Goal: Task Accomplishment & Management: Manage account settings

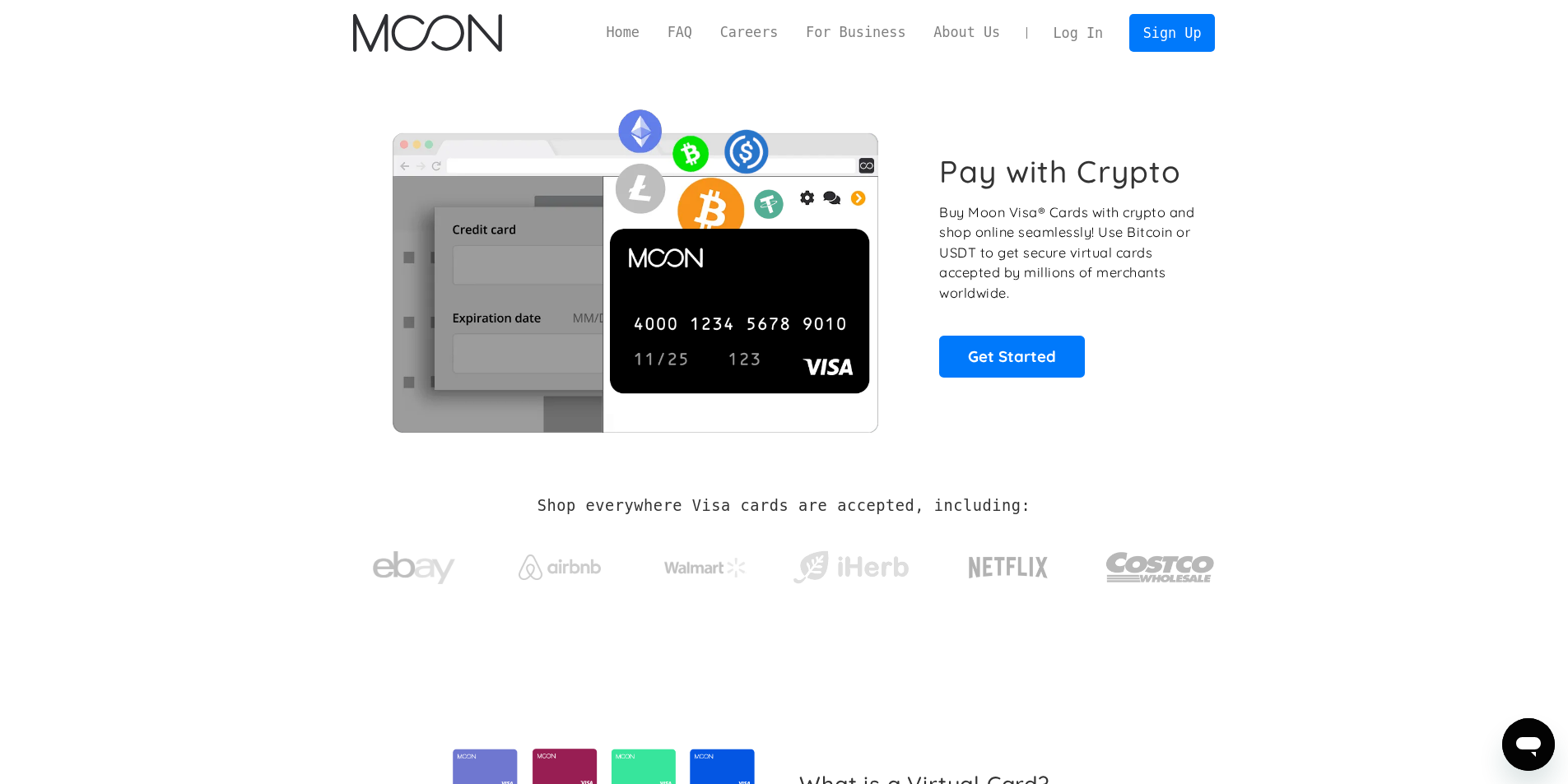
click at [1072, 22] on link "Log In" at bounding box center [1077, 33] width 77 height 36
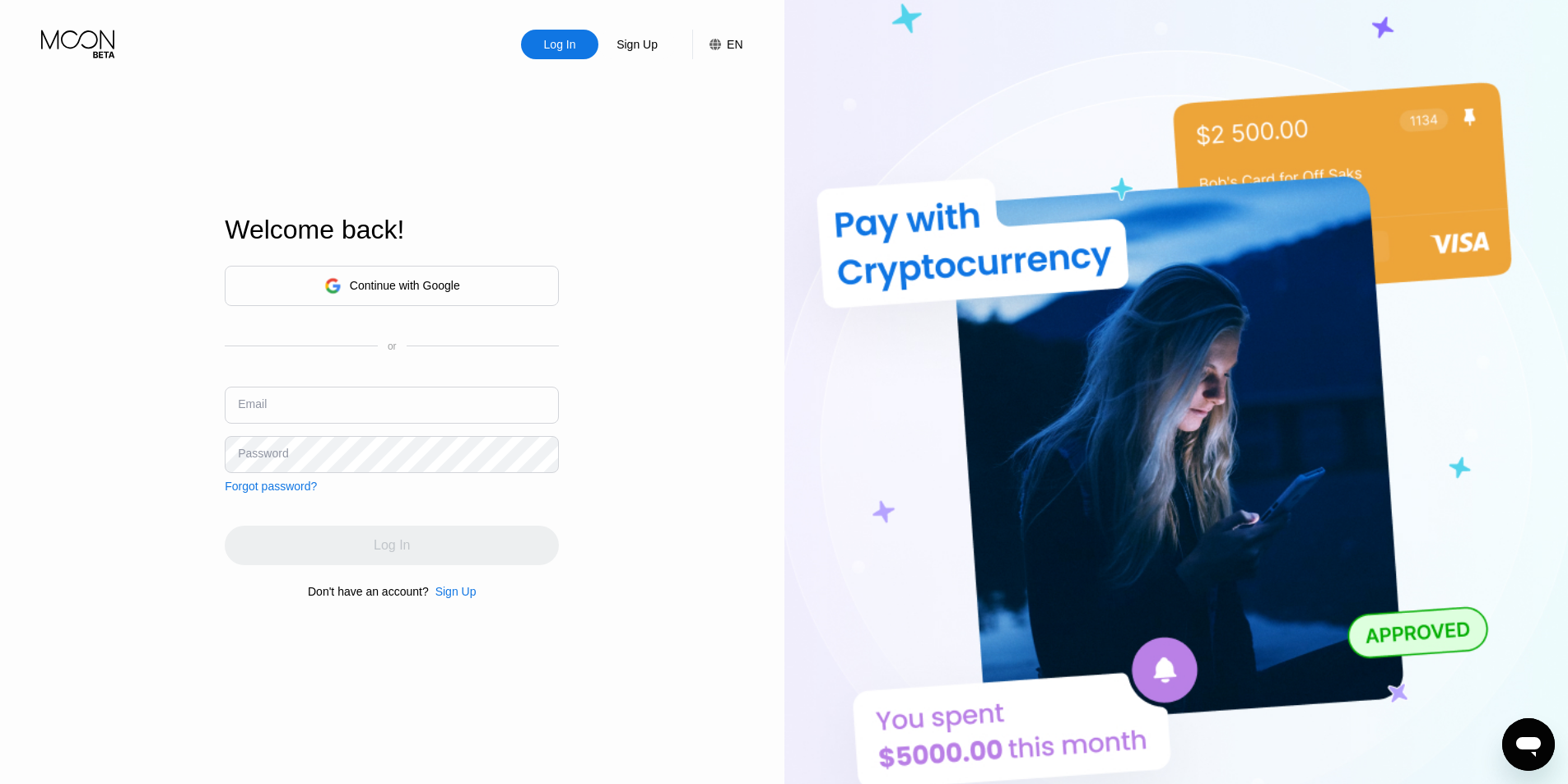
click at [375, 396] on input "text" at bounding box center [391, 405] width 334 height 37
paste input "andrewjameskel@outlook.com"
type input "andrewjameskel@outlook.com"
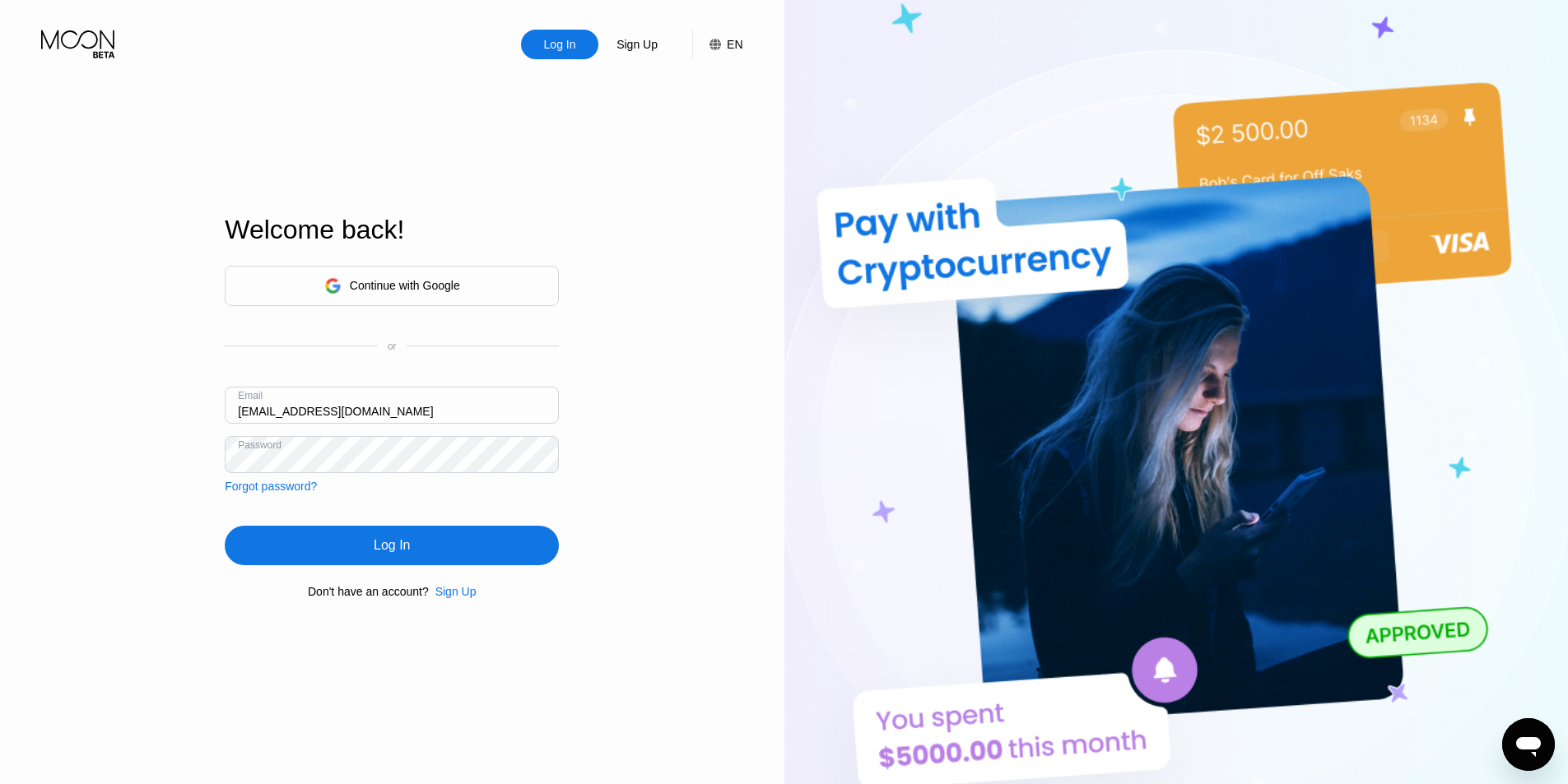
click at [389, 527] on div "Continue with Google or Email andrewjameskel@outlook.com Password Forgot passwo…" at bounding box center [391, 431] width 334 height 334
click at [394, 535] on div "Log In" at bounding box center [391, 546] width 334 height 40
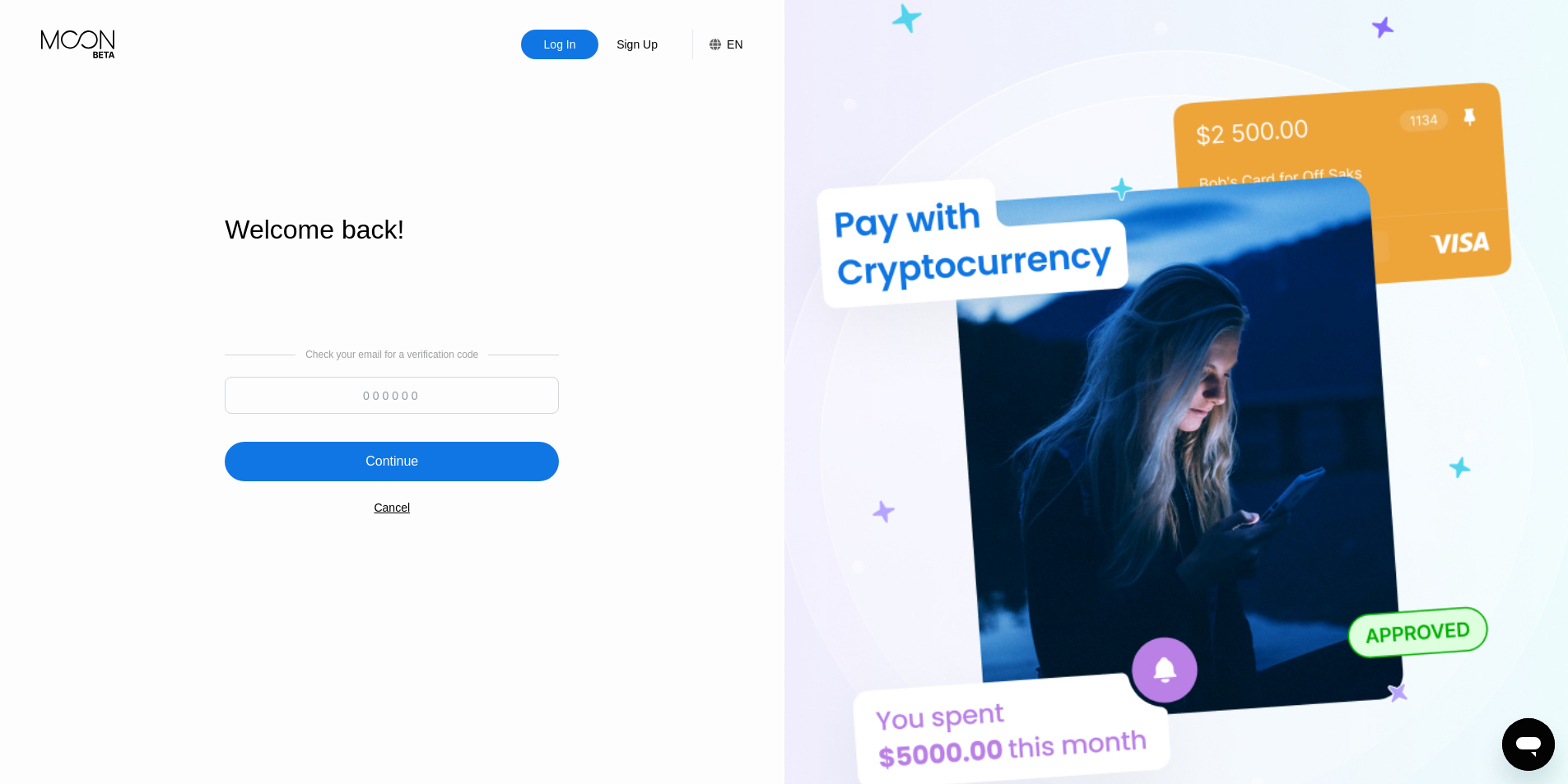
click at [432, 401] on input at bounding box center [391, 395] width 334 height 37
paste input "985375"
type input "985375"
click at [383, 437] on div "Check your email for a verification code 985375 Continue Cancel" at bounding box center [391, 431] width 334 height 334
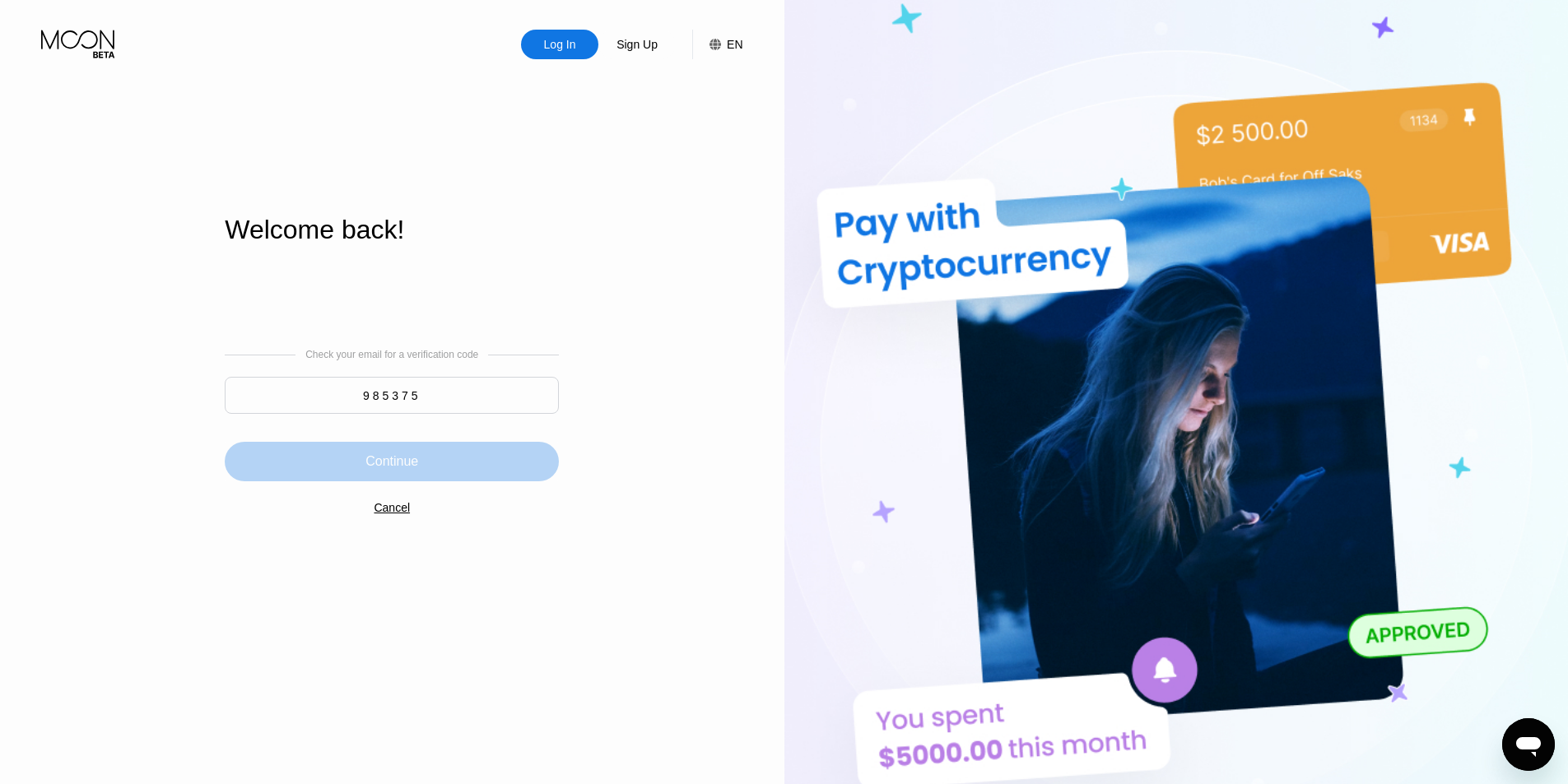
click at [387, 450] on div "Continue" at bounding box center [391, 462] width 334 height 40
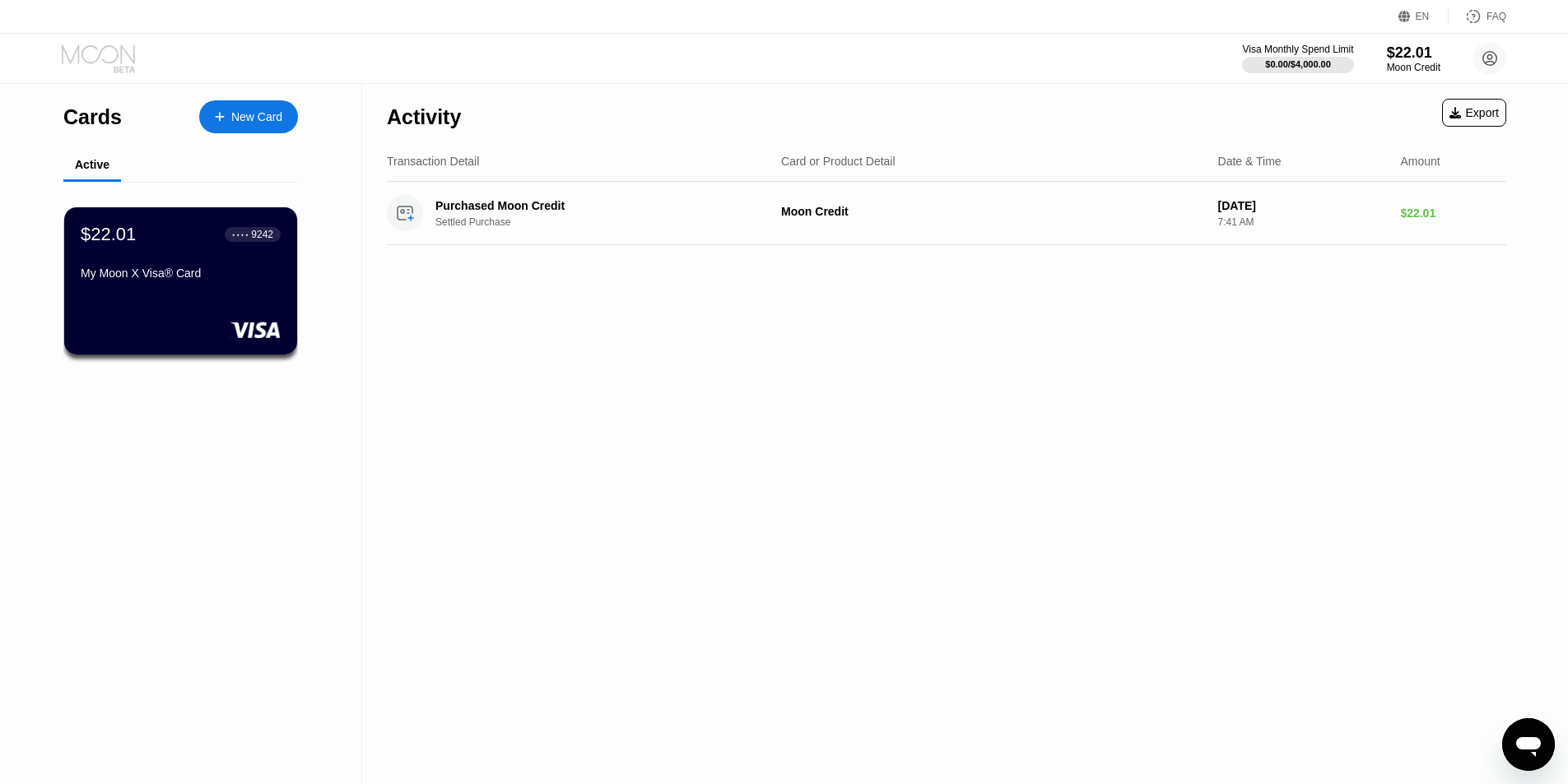
click at [99, 63] on icon at bounding box center [100, 58] width 76 height 29
click at [106, 145] on div "Cards New Card Active $22.01 ● ● ● ● 9242 My Moon X Visa® Card" at bounding box center [180, 244] width 235 height 321
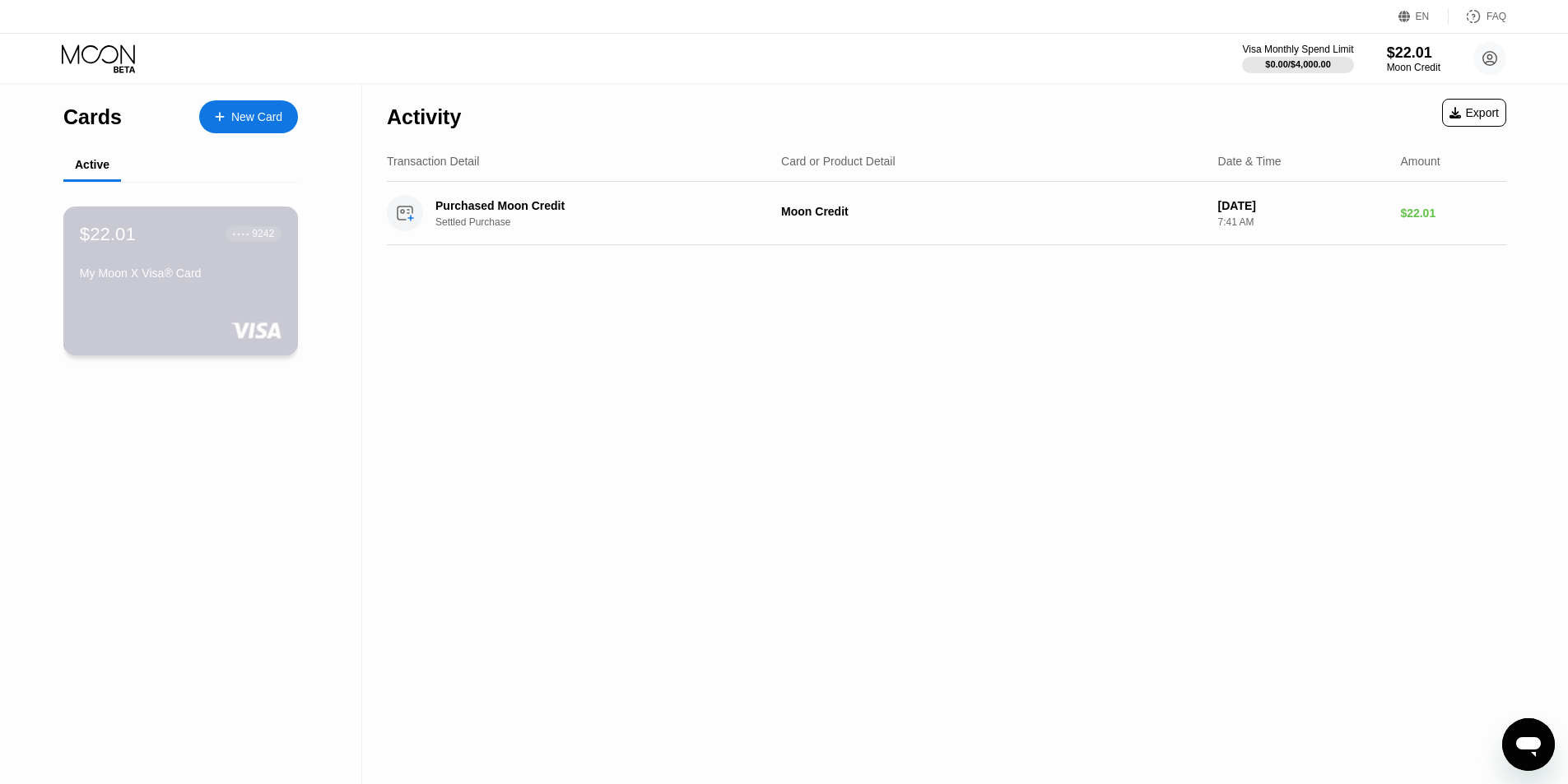
click at [139, 230] on div "$22.01 ● ● ● ● 9242" at bounding box center [180, 233] width 202 height 22
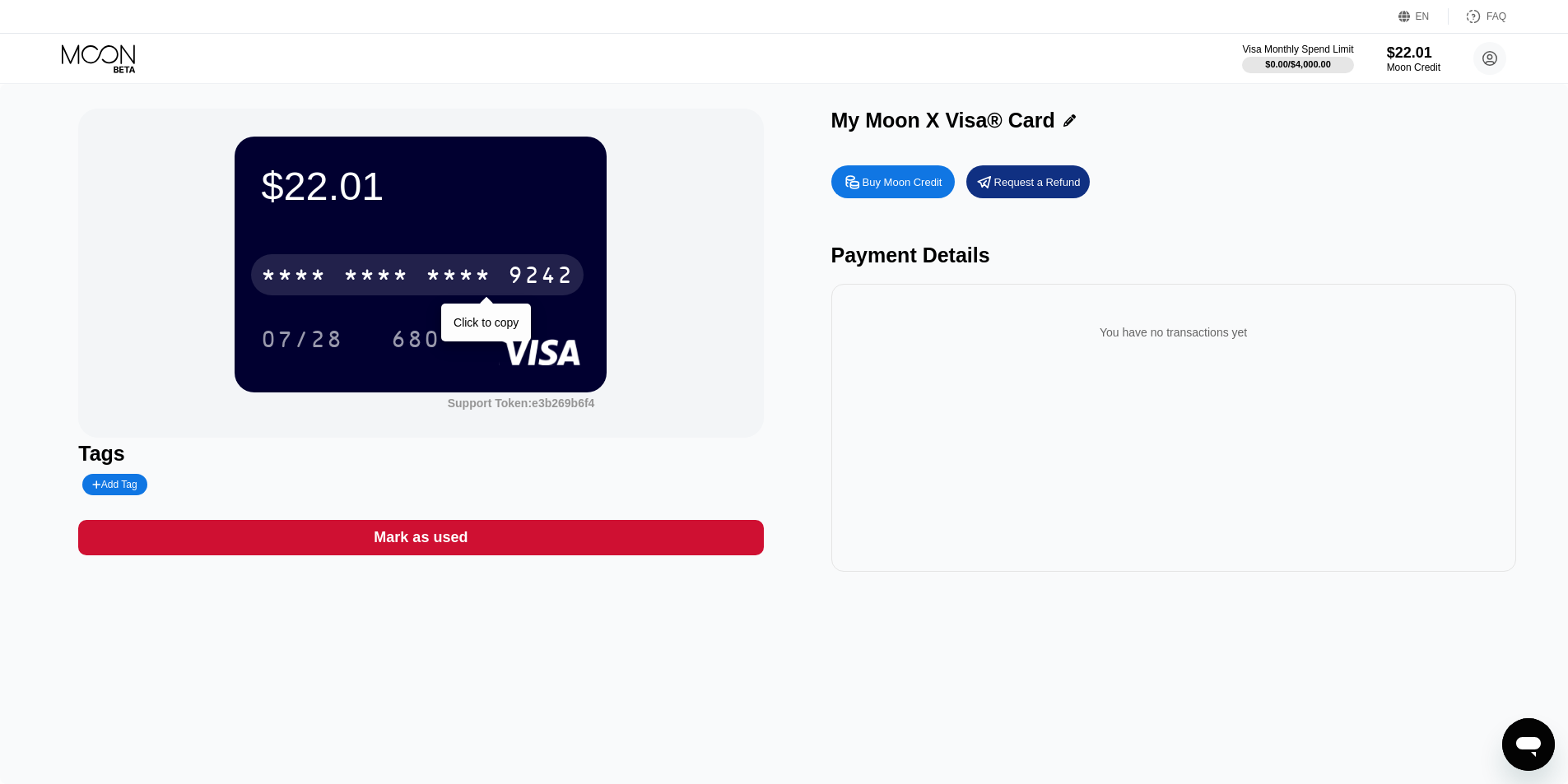
click at [413, 271] on div "* * * * * * * * * * * * 9242" at bounding box center [418, 274] width 333 height 41
click at [432, 277] on div "2843" at bounding box center [459, 277] width 66 height 26
